Goal: Information Seeking & Learning: Understand process/instructions

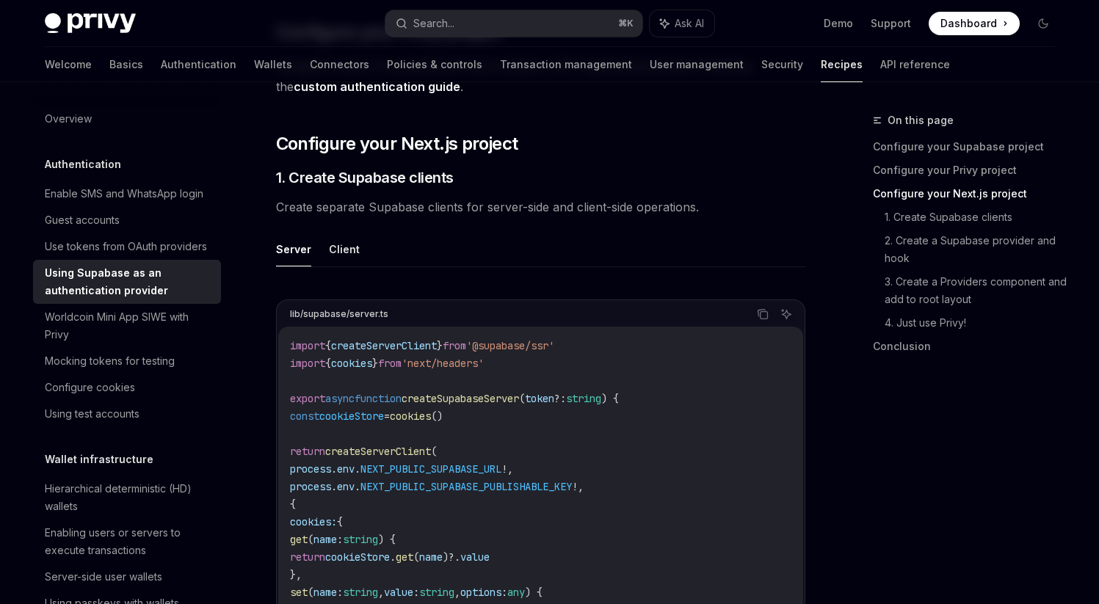
scroll to position [575, 0]
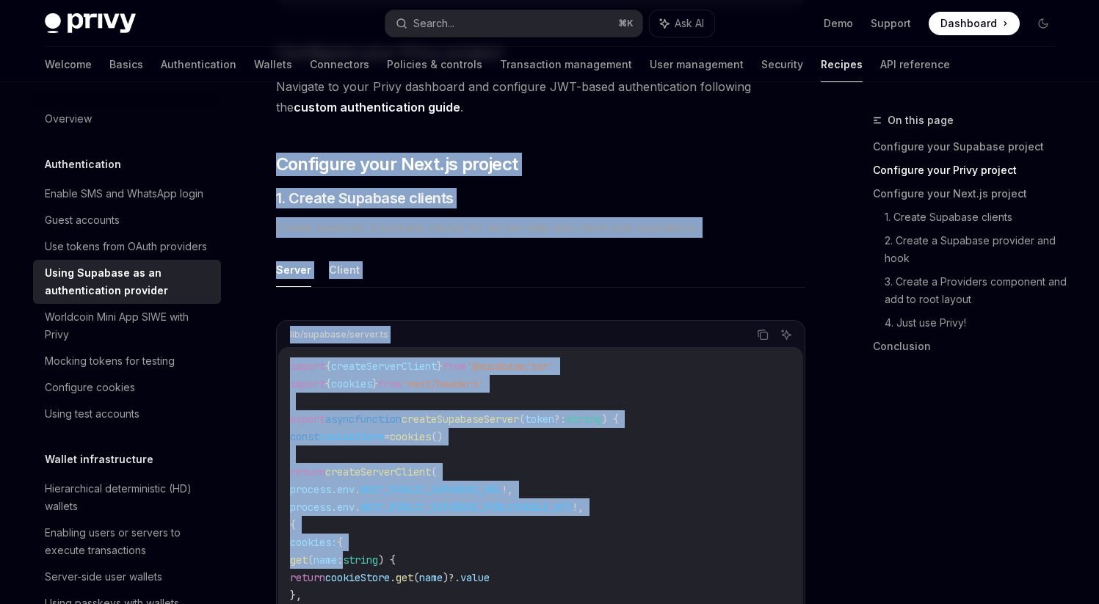
drag, startPoint x: 280, startPoint y: 131, endPoint x: 397, endPoint y: 568, distance: 452.7
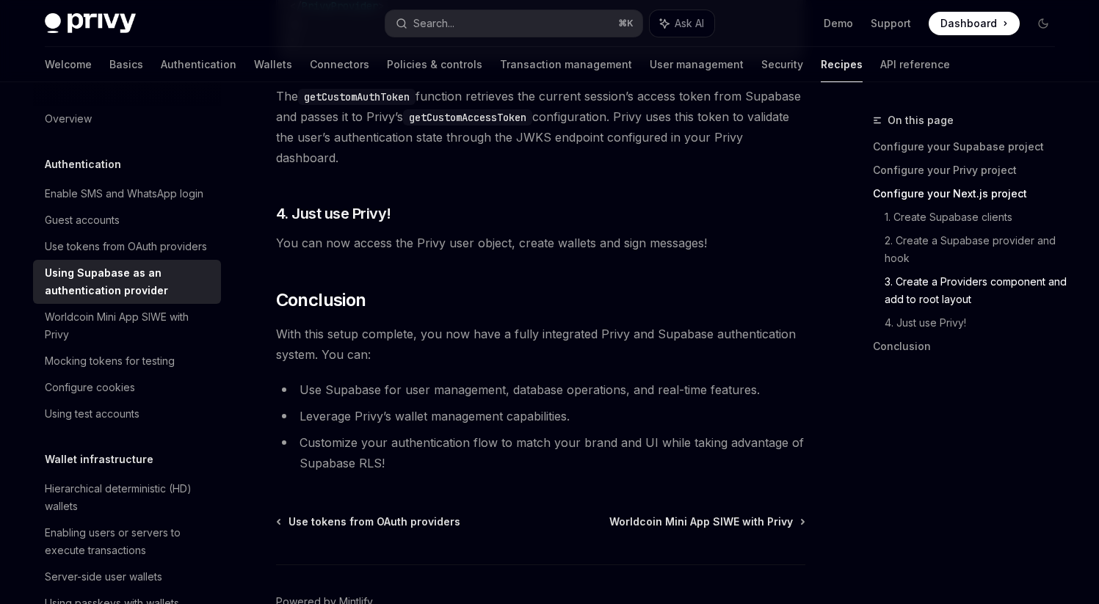
scroll to position [3723, 0]
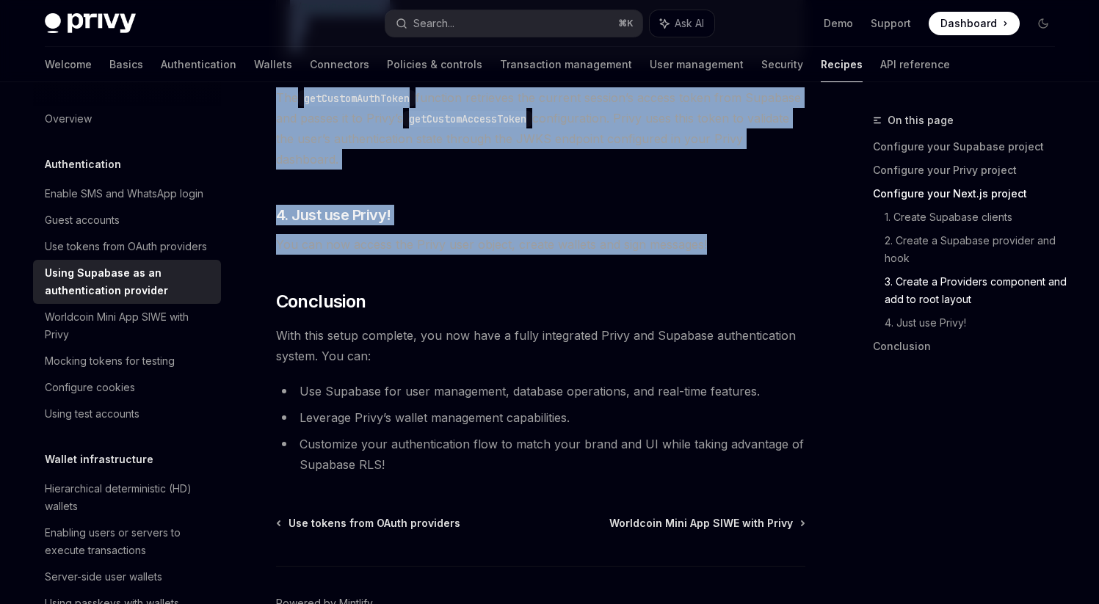
click at [716, 255] on span "You can now access the Privy user object, create wallets and sign messages!" at bounding box center [540, 244] width 529 height 21
copy div "Loremipsu dolo Sita.co adipisc ​ 6. Elitse Doeiusmo tempori Utlabo etdolore Mag…"
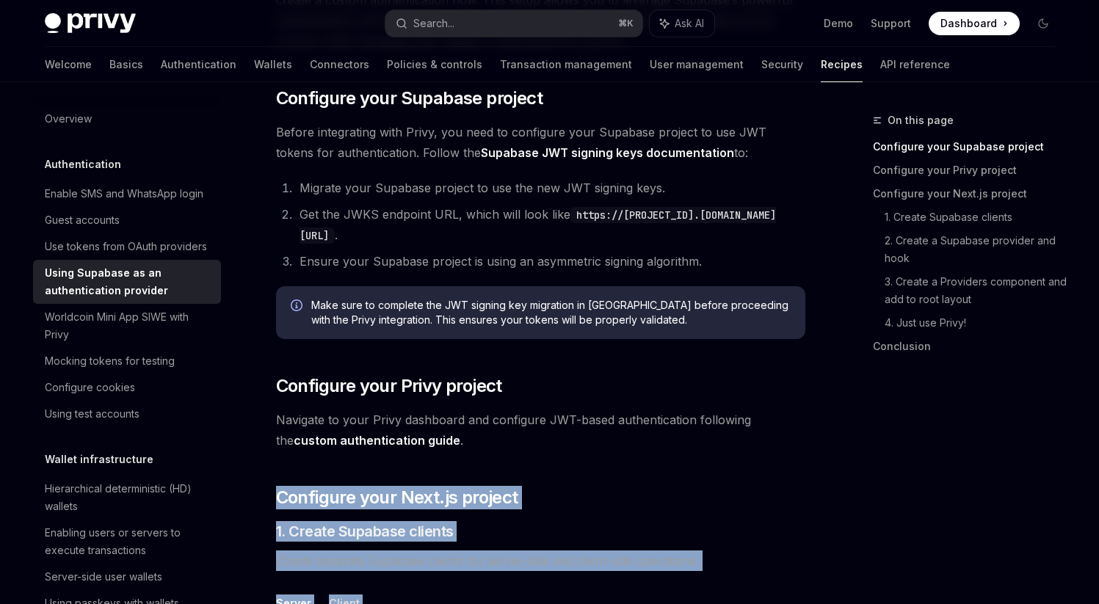
scroll to position [247, 0]
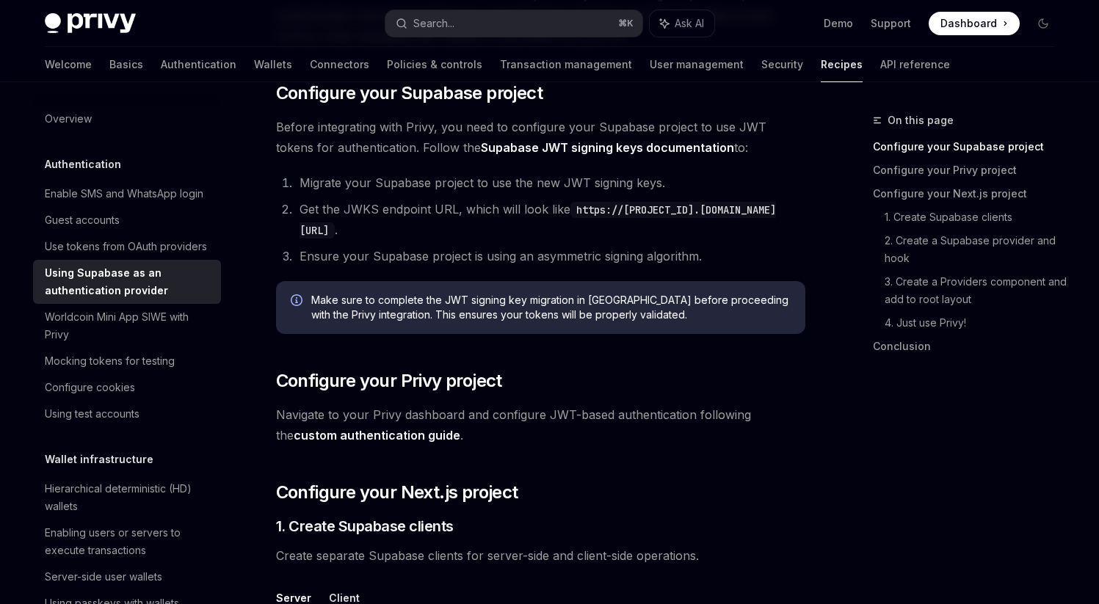
click at [501, 431] on span "Navigate to your Privy dashboard and configure JWT-based authentication followi…" at bounding box center [540, 424] width 529 height 41
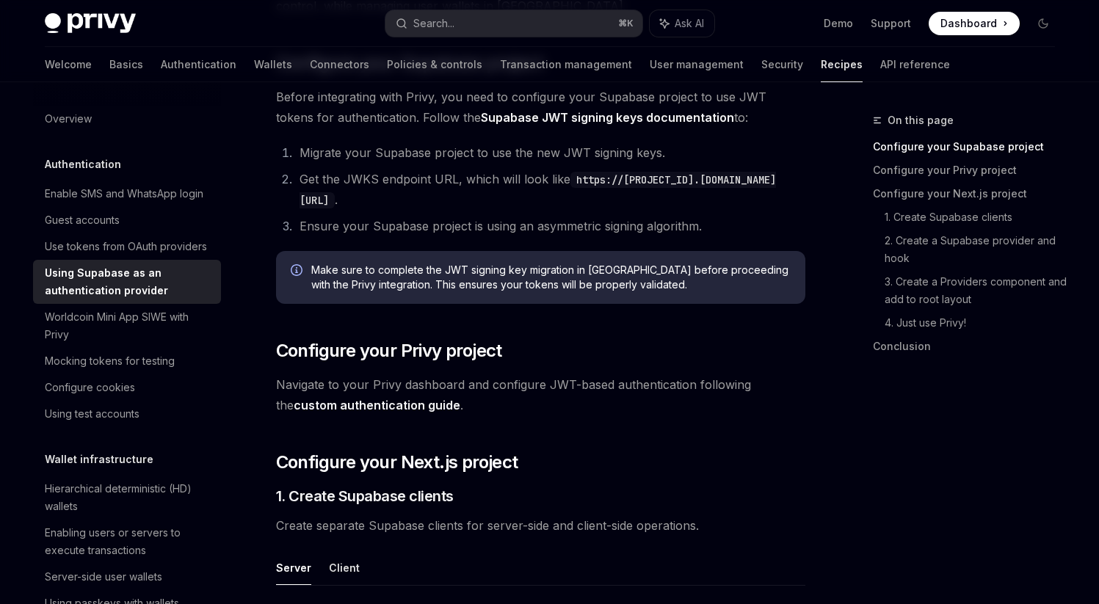
scroll to position [276, 0]
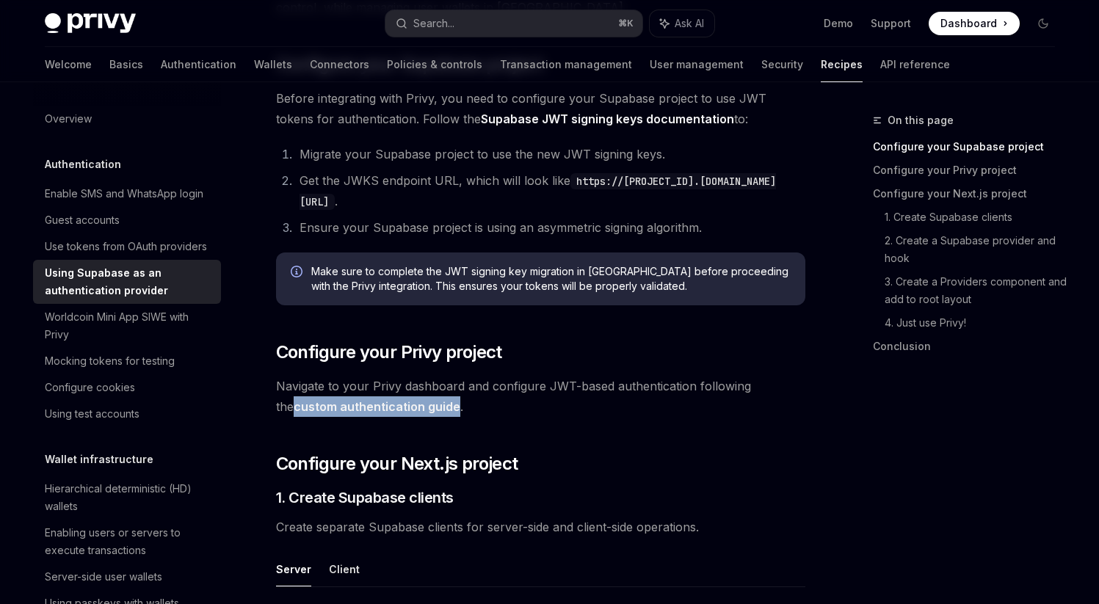
click at [363, 411] on link "custom authentication guide" at bounding box center [377, 406] width 167 height 15
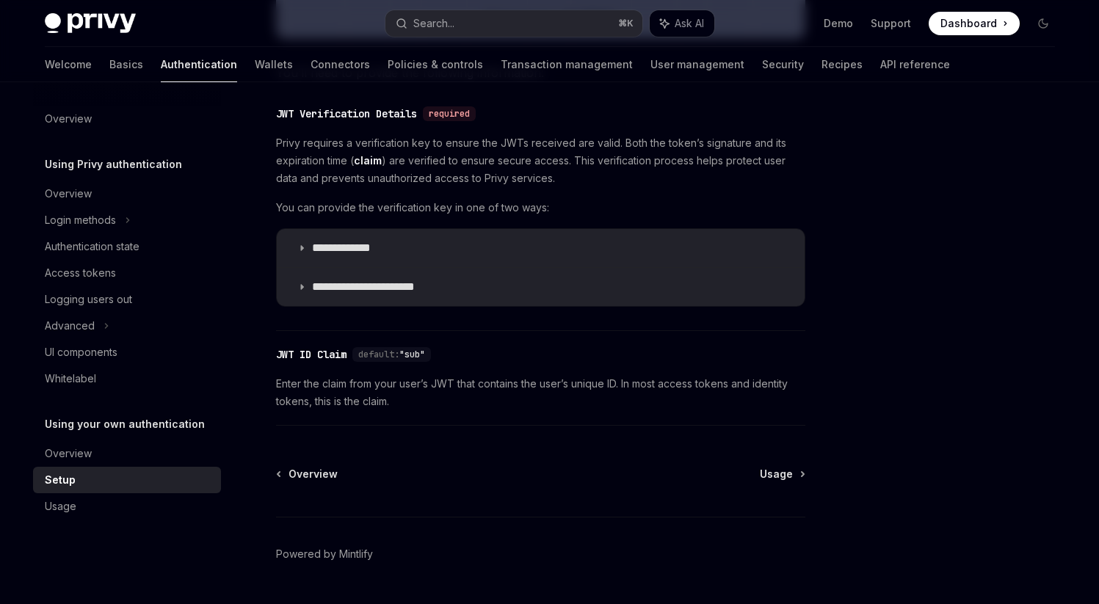
scroll to position [769, 0]
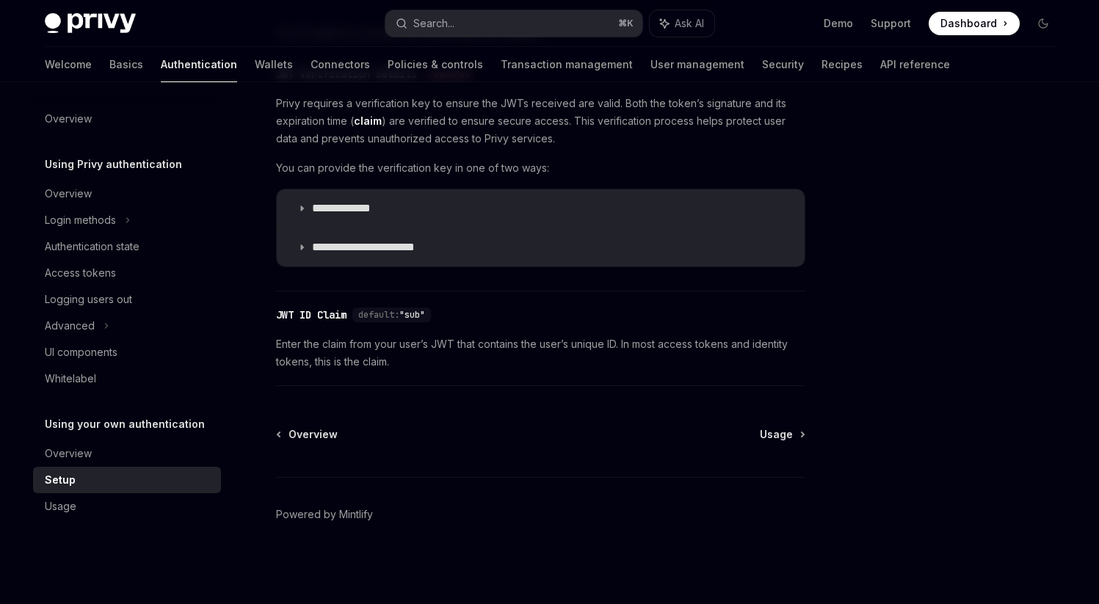
type textarea "*"
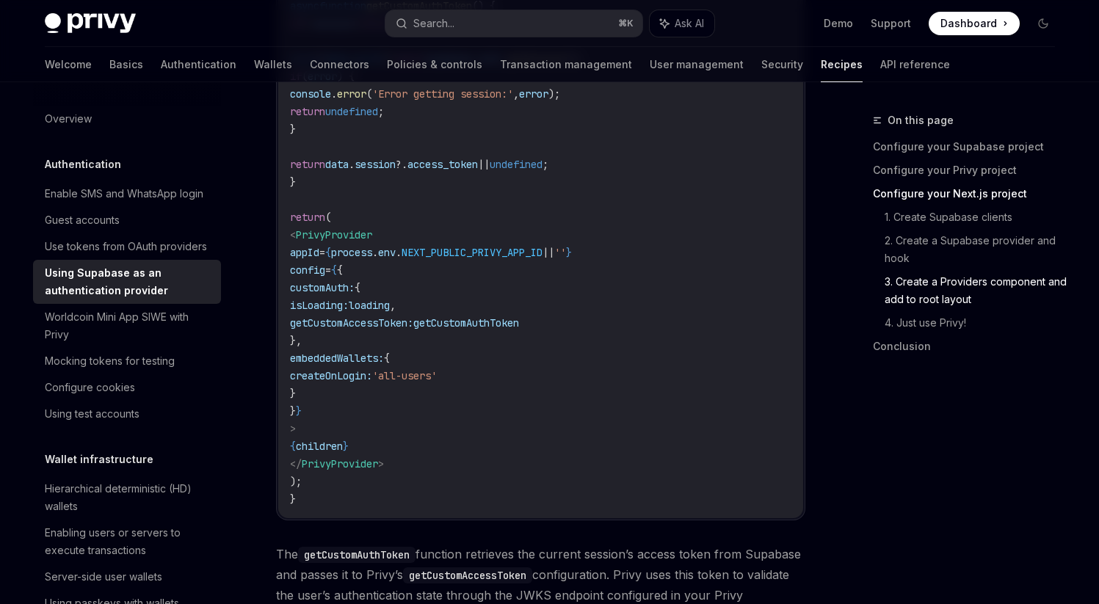
scroll to position [3189, 0]
